Goal: Information Seeking & Learning: Learn about a topic

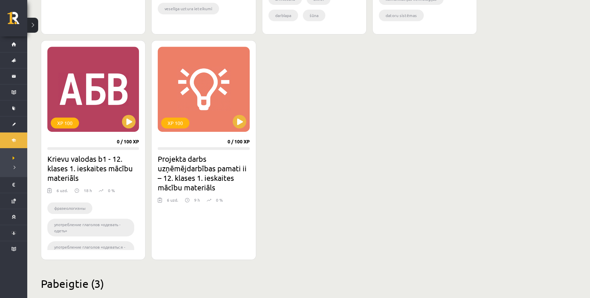
scroll to position [588, 0]
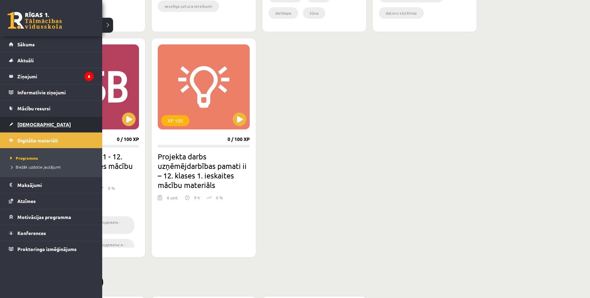
click at [33, 121] on span "[DEMOGRAPHIC_DATA]" at bounding box center [43, 124] width 53 height 6
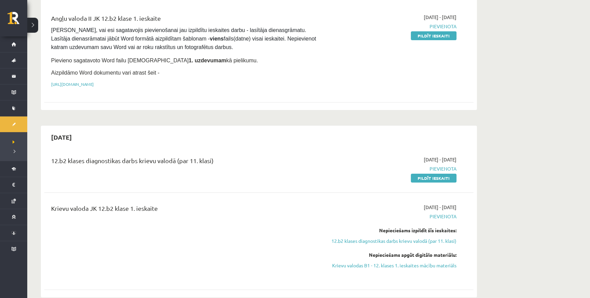
scroll to position [186, 0]
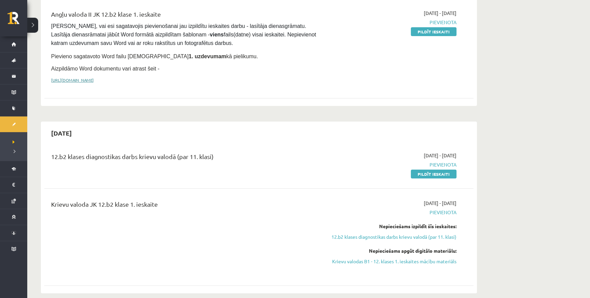
click at [94, 77] on link "[URL][DOMAIN_NAME]" at bounding box center [72, 79] width 43 height 5
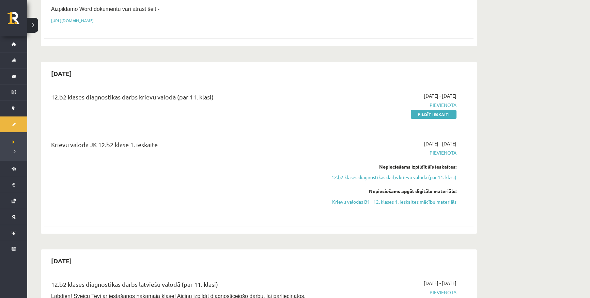
scroll to position [248, 0]
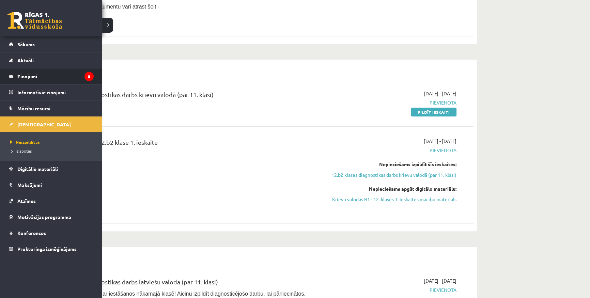
click at [33, 76] on legend "Ziņojumi 8" at bounding box center [55, 76] width 76 height 16
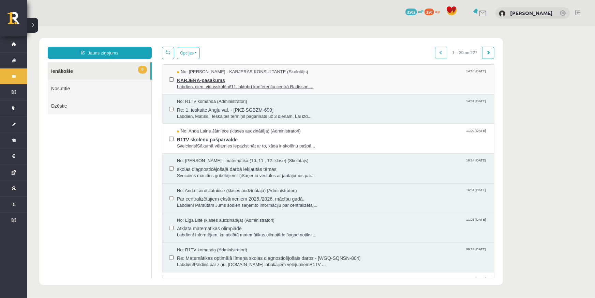
click at [216, 83] on span "Labdien, cien. vidusskolēni!11. oktobrī konferenču centrā Radisson ..." at bounding box center [332, 86] width 310 height 6
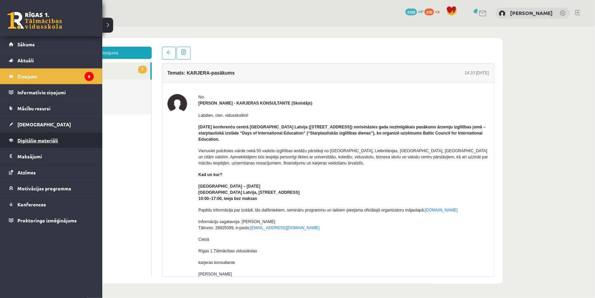
click at [41, 139] on span "Digitālie materiāli" at bounding box center [37, 140] width 41 height 6
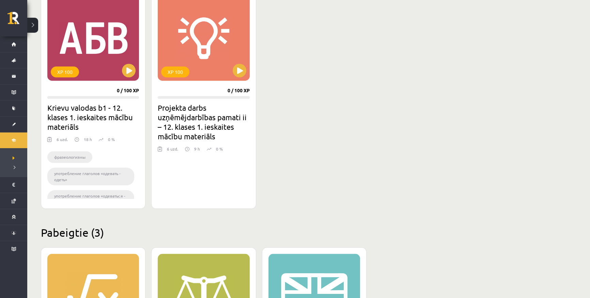
scroll to position [774, 0]
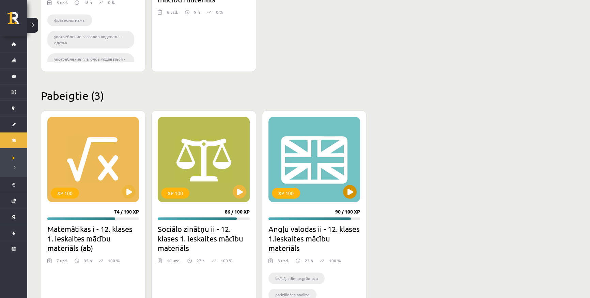
click at [344, 164] on div "XP 100" at bounding box center [315, 159] width 92 height 85
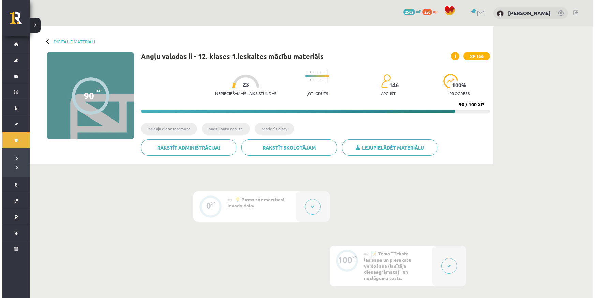
scroll to position [162, 0]
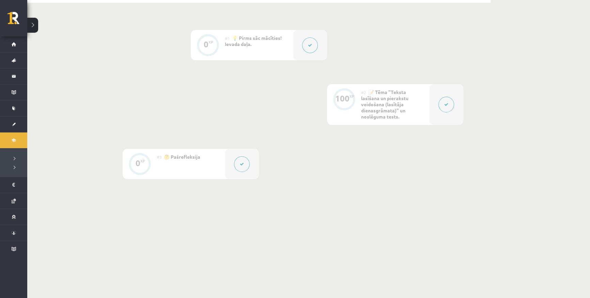
click at [456, 95] on div at bounding box center [446, 104] width 34 height 41
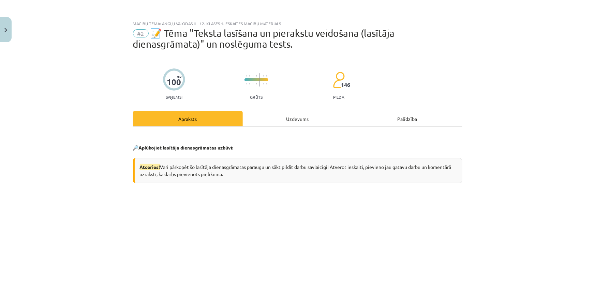
click at [323, 114] on div "Uzdevums" at bounding box center [298, 118] width 110 height 15
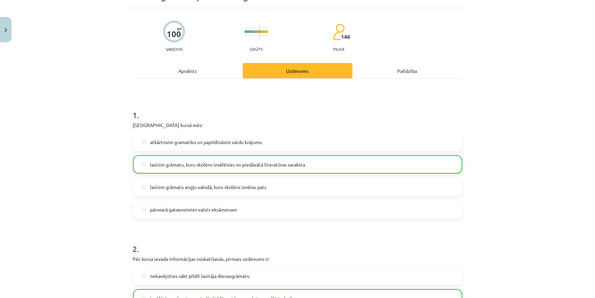
scroll to position [0, 0]
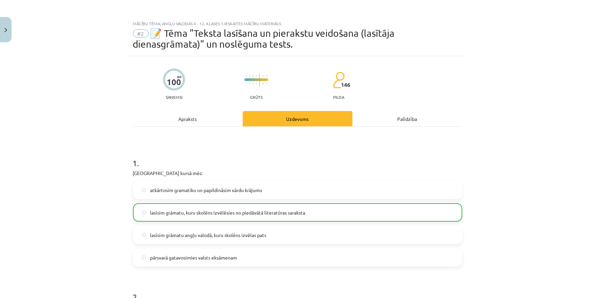
click at [178, 120] on div "Apraksts" at bounding box center [188, 118] width 110 height 15
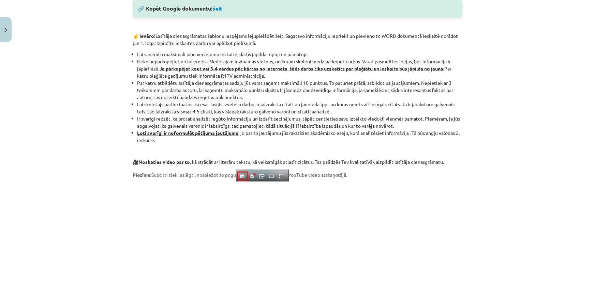
scroll to position [481, 0]
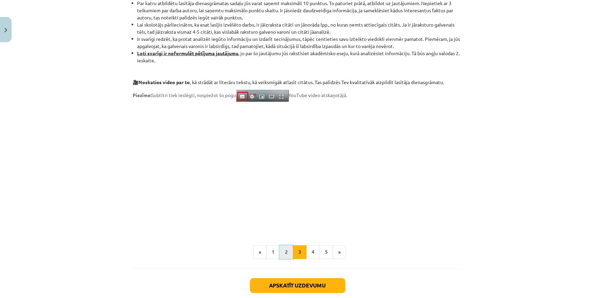
click at [286, 249] on button "2" at bounding box center [286, 253] width 14 height 14
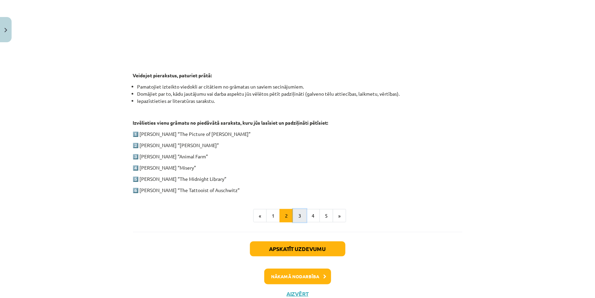
click at [298, 219] on button "3" at bounding box center [300, 216] width 14 height 14
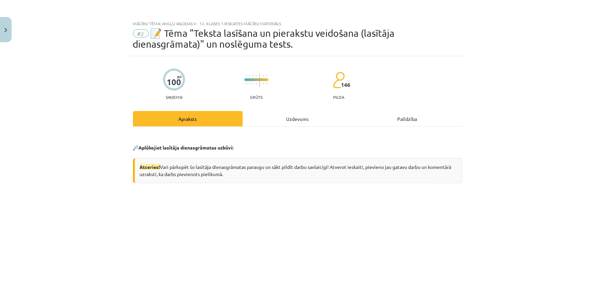
scroll to position [31, 0]
